Goal: Find contact information: Find contact information

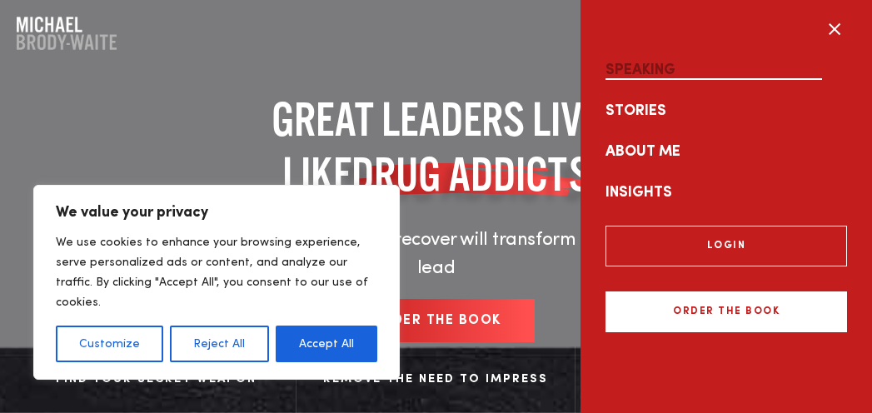
click at [659, 77] on link "Speaking" at bounding box center [727, 70] width 242 height 41
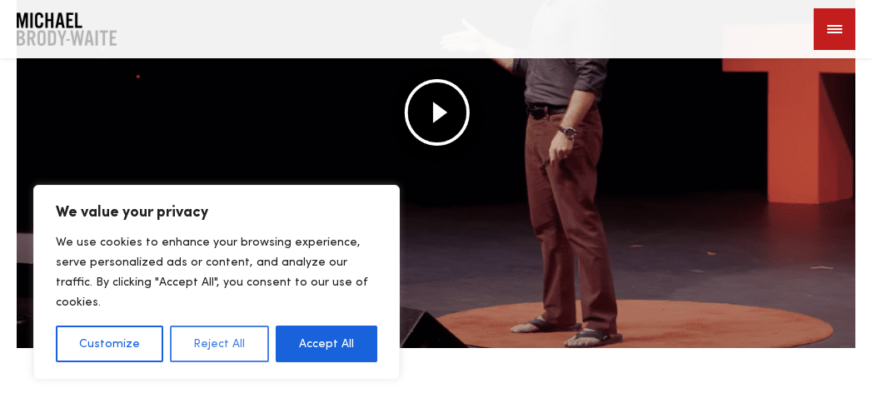
click at [222, 345] on button "Reject All" at bounding box center [219, 344] width 98 height 37
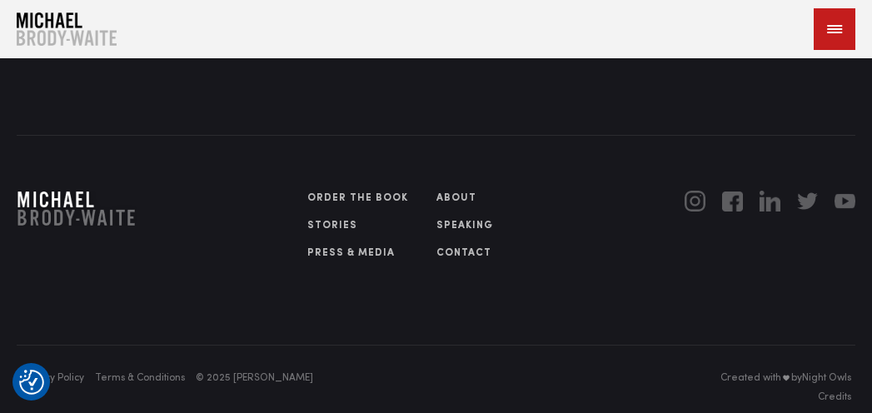
scroll to position [5902, 0]
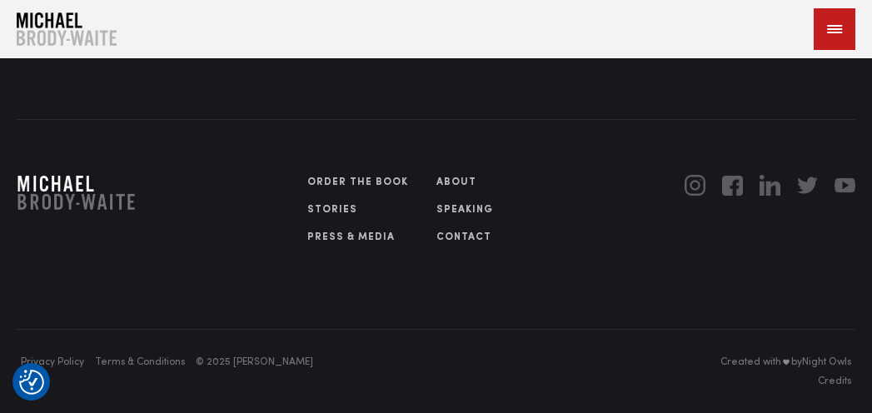
click at [462, 230] on link "Contact" at bounding box center [501, 237] width 129 height 15
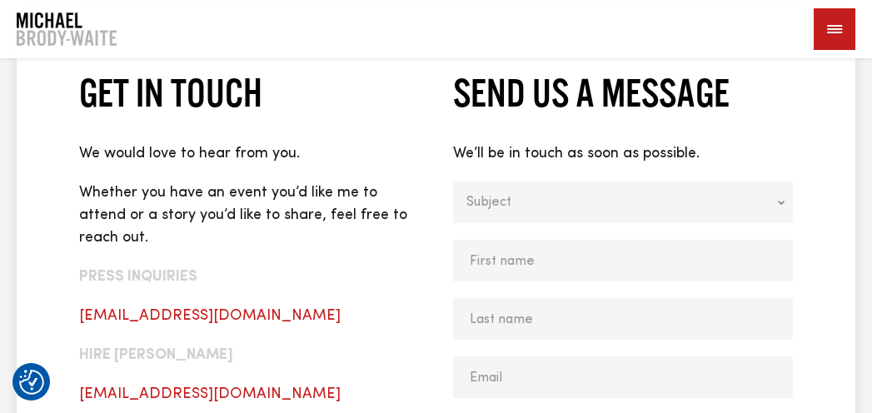
scroll to position [384, 0]
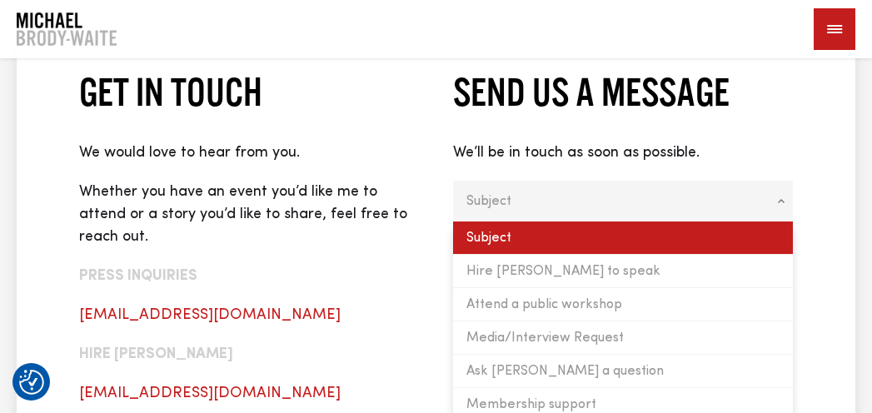
click at [532, 186] on span "Subject" at bounding box center [613, 202] width 292 height 42
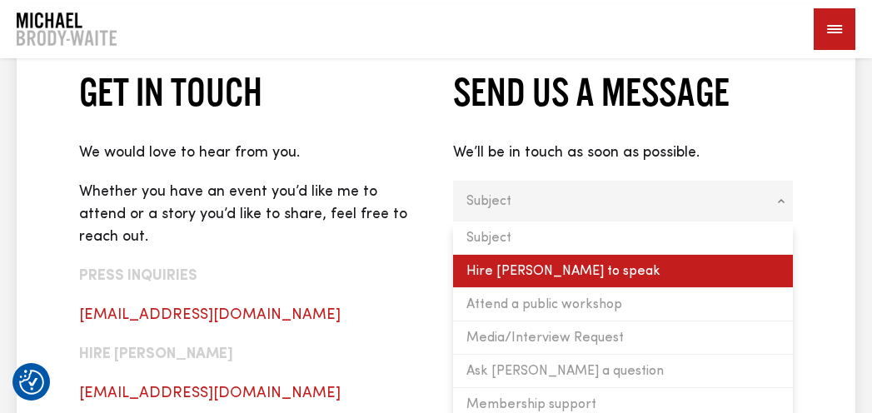
click at [530, 279] on li "Hire [PERSON_NAME] to speak" at bounding box center [623, 271] width 341 height 33
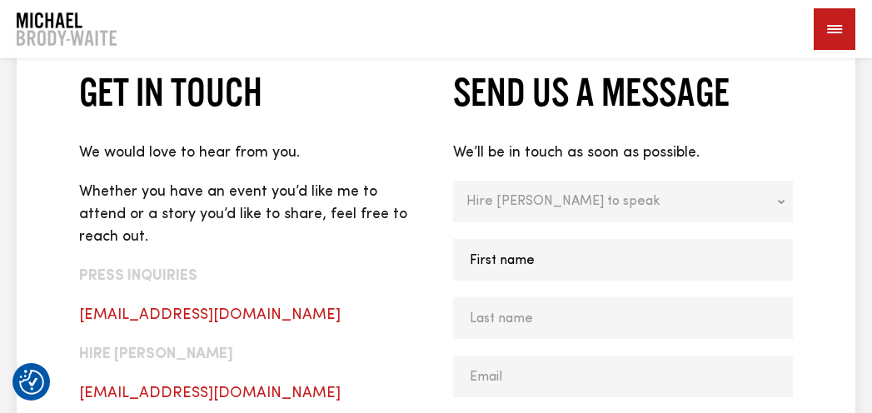
click at [524, 277] on input "First name *" at bounding box center [623, 260] width 341 height 42
type input "test"
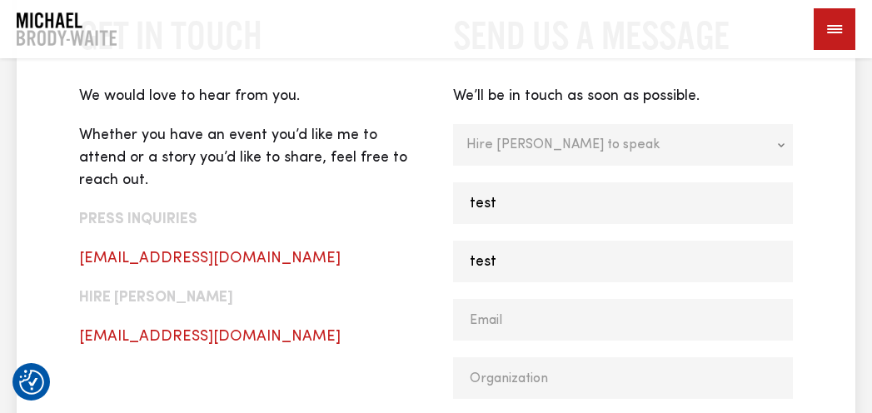
scroll to position [442, 0]
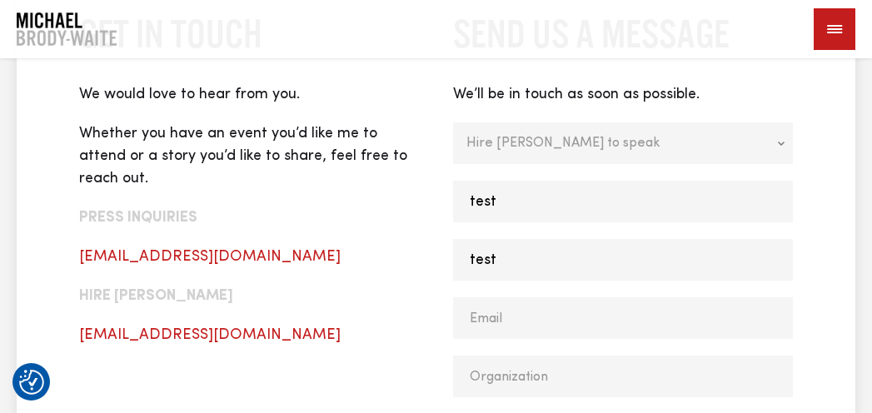
type input "test"
